Goal: Task Accomplishment & Management: Use online tool/utility

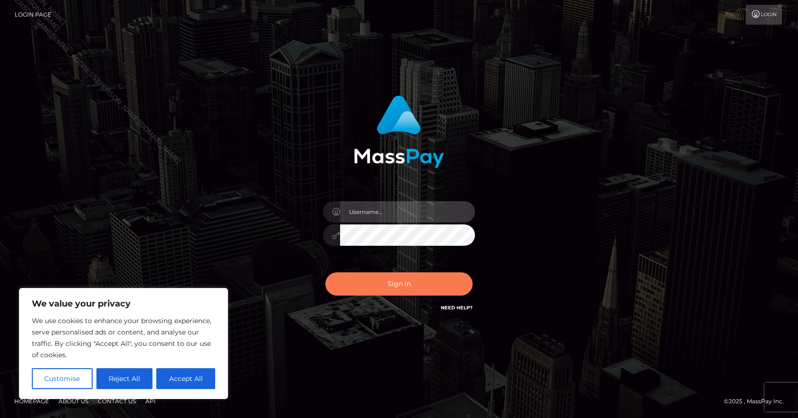
type input "Paula.B2Spin"
click at [414, 285] on button "Sign in" at bounding box center [398, 284] width 147 height 23
type input "[PERSON_NAME].B2Spin"
click at [398, 280] on button "Sign in" at bounding box center [398, 284] width 147 height 23
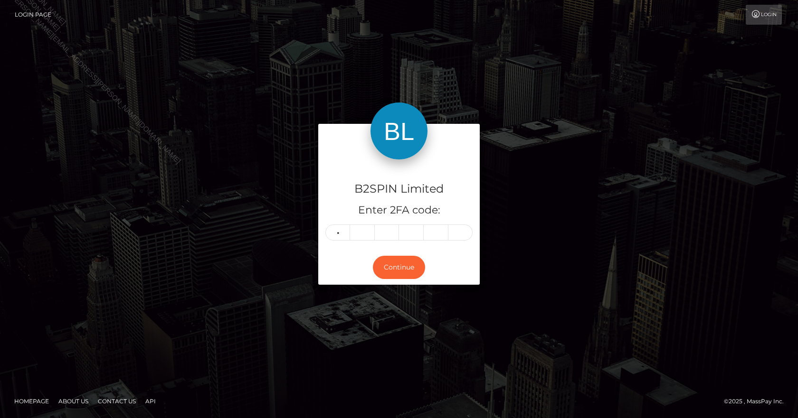
type input "4"
type input "3"
type input "8"
type input "5"
type input "8"
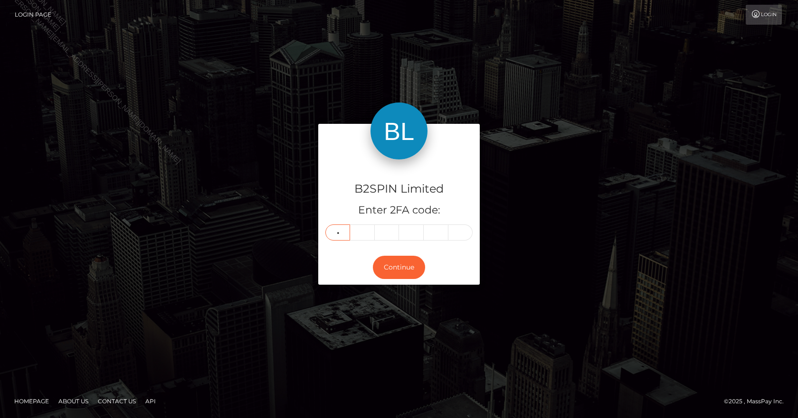
type input "4"
type input "5"
type input "8"
type input "5"
type input "1"
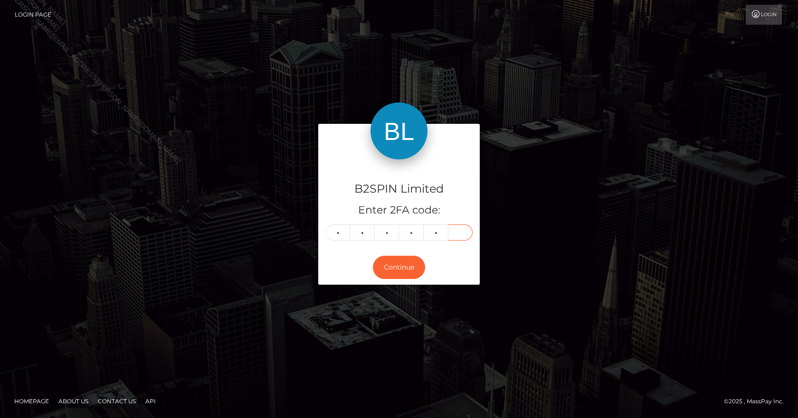
type input "8"
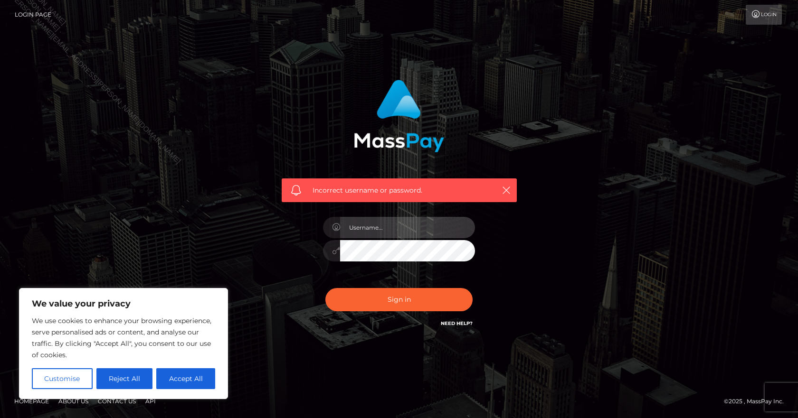
type input "Paula.B2Spin"
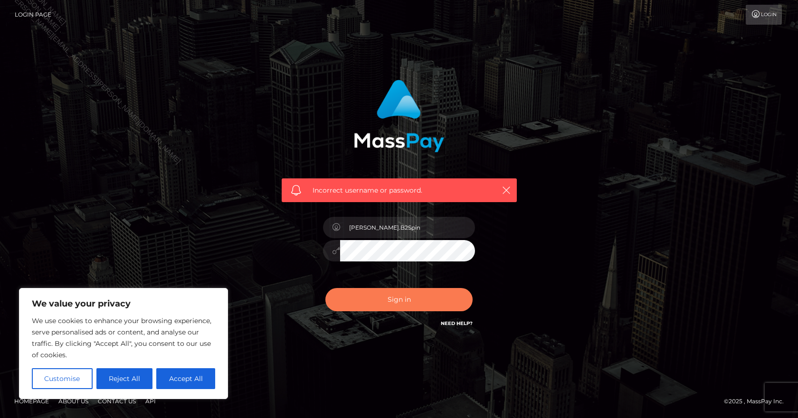
click at [403, 298] on button "Sign in" at bounding box center [398, 299] width 147 height 23
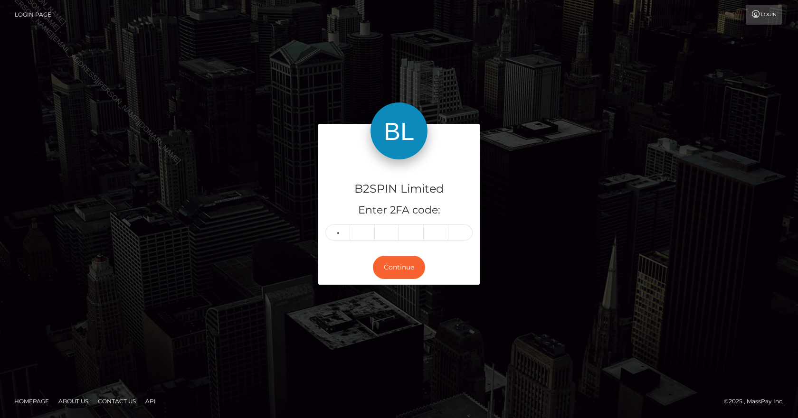
type input "9"
type input "6"
type input "9"
type input "2"
type input "9"
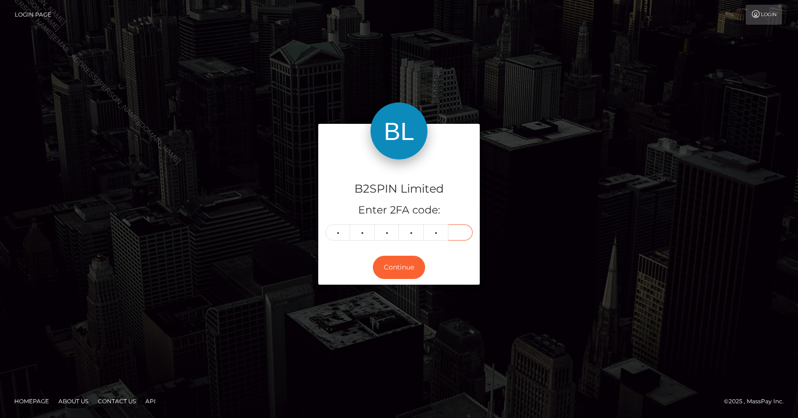
type input "1"
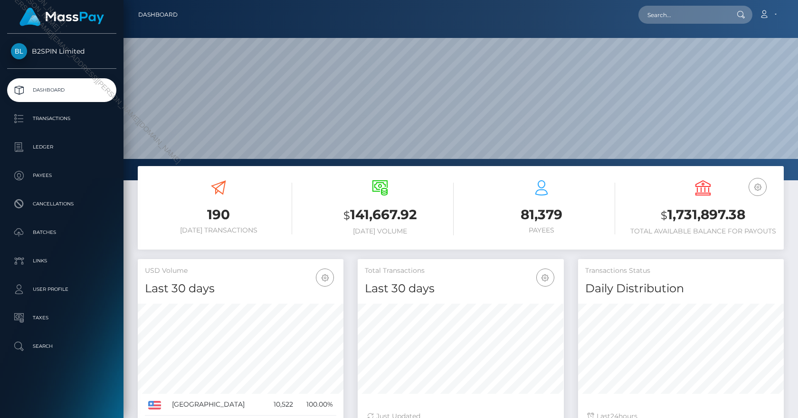
scroll to position [169, 206]
click at [69, 123] on p "Transactions" at bounding box center [62, 119] width 102 height 14
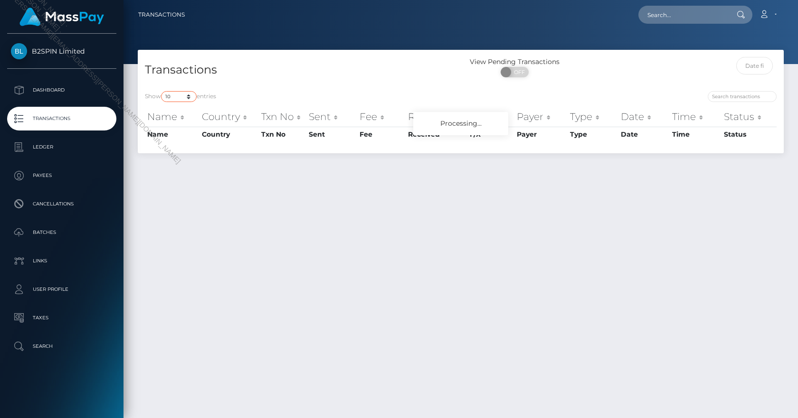
click at [183, 100] on select "10 25 50 100 250 500 1,000 3,500" at bounding box center [179, 96] width 36 height 11
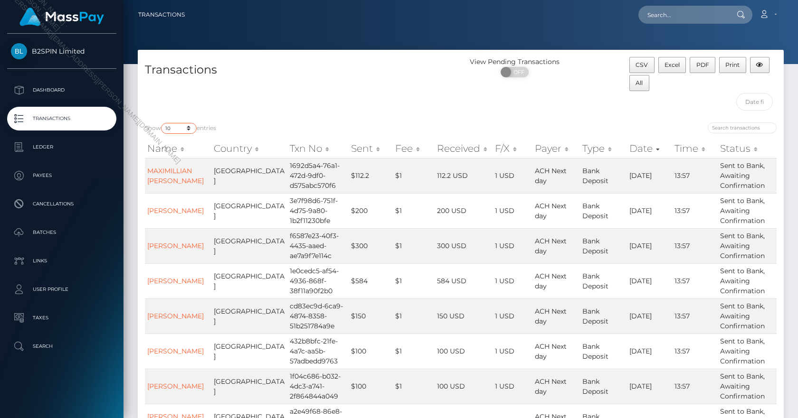
select select "3500"
click at [162, 123] on select "10 25 50 100 250 500 1,000 3,500" at bounding box center [179, 128] width 36 height 11
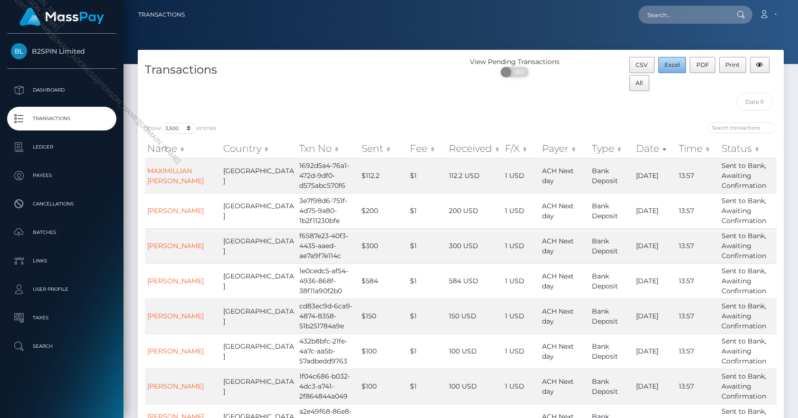
click at [667, 67] on span "Excel" at bounding box center [672, 64] width 15 height 7
